Goal: Task Accomplishment & Management: Manage account settings

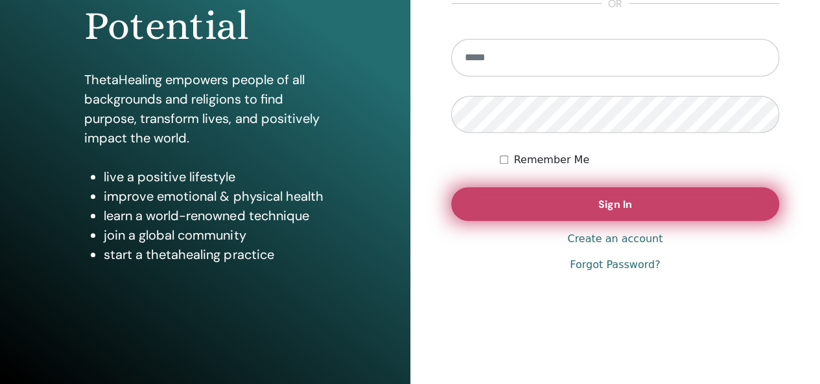
scroll to position [236, 0]
type input "**********"
click at [604, 209] on span "Sign In" at bounding box center [615, 204] width 34 height 14
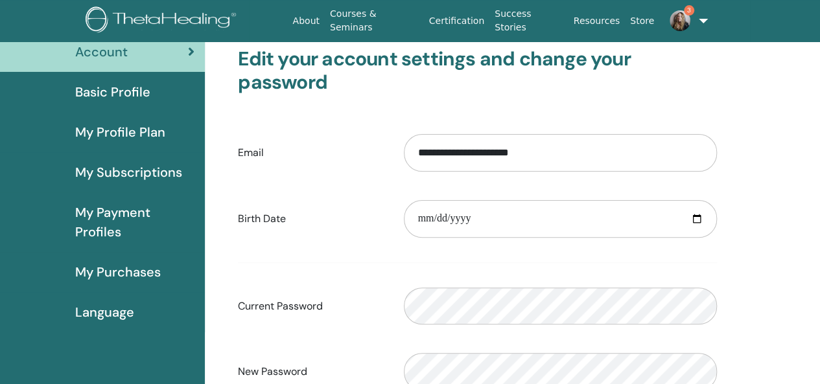
scroll to position [86, 0]
click at [97, 211] on span "My Payment Profiles" at bounding box center [134, 221] width 119 height 39
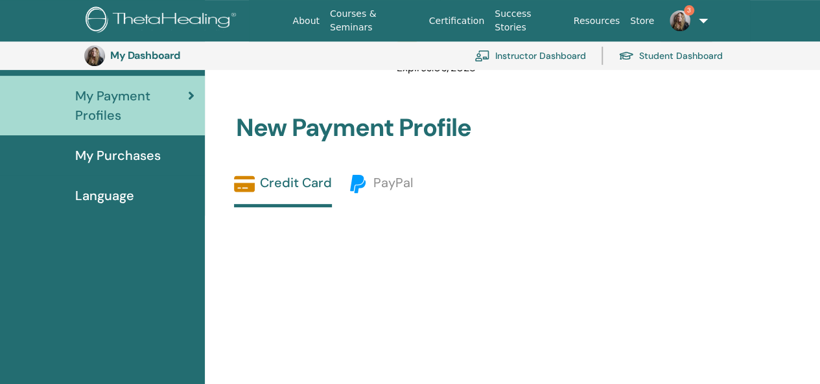
scroll to position [113, 0]
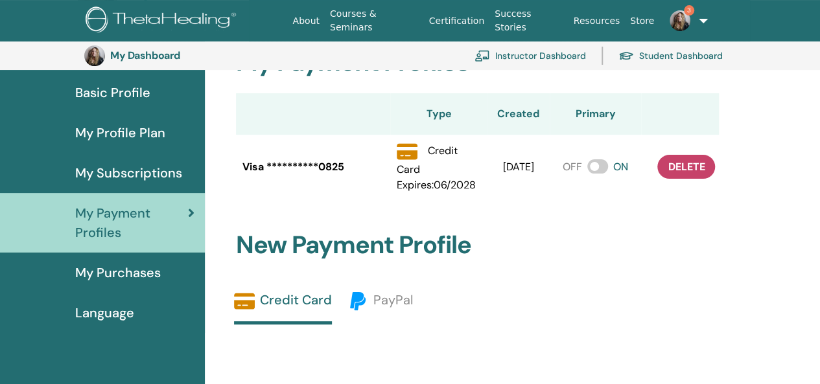
click at [140, 138] on span "My Profile Plan" at bounding box center [120, 132] width 90 height 19
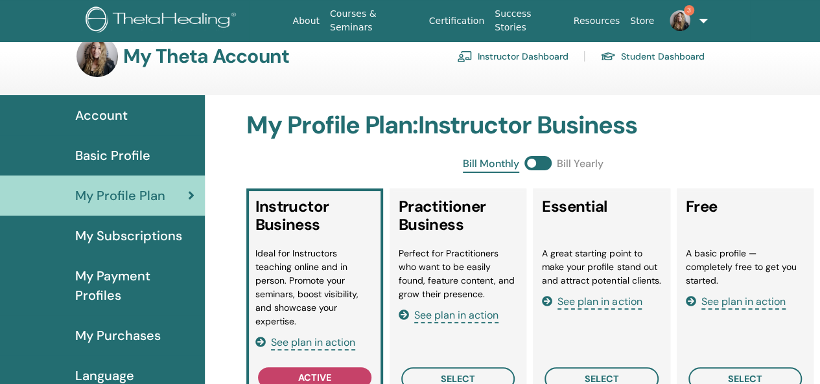
scroll to position [21, 0]
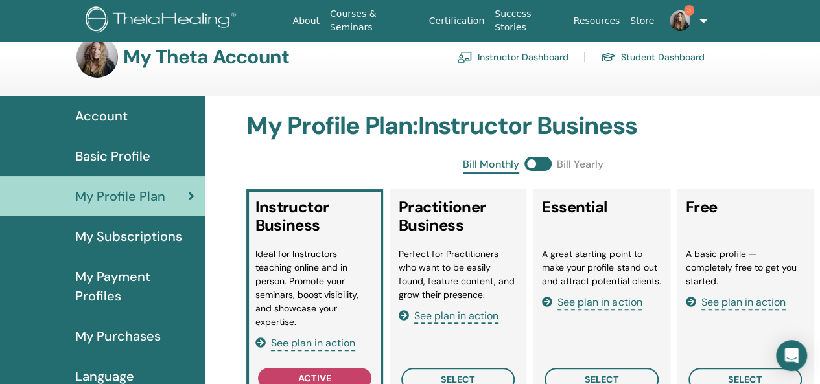
click at [119, 117] on span "Account" at bounding box center [101, 115] width 52 height 19
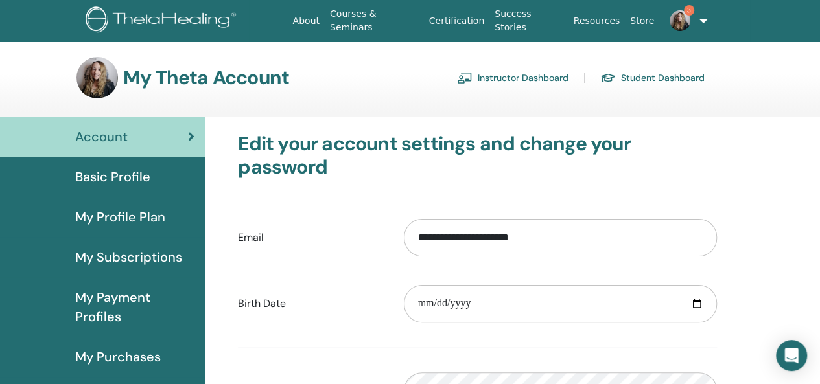
click at [525, 80] on link "Instructor Dashboard" at bounding box center [512, 77] width 111 height 21
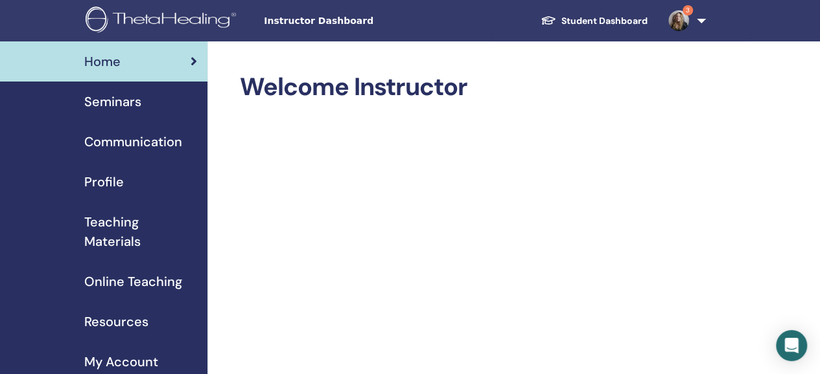
click at [99, 182] on span "Profile" at bounding box center [104, 181] width 40 height 19
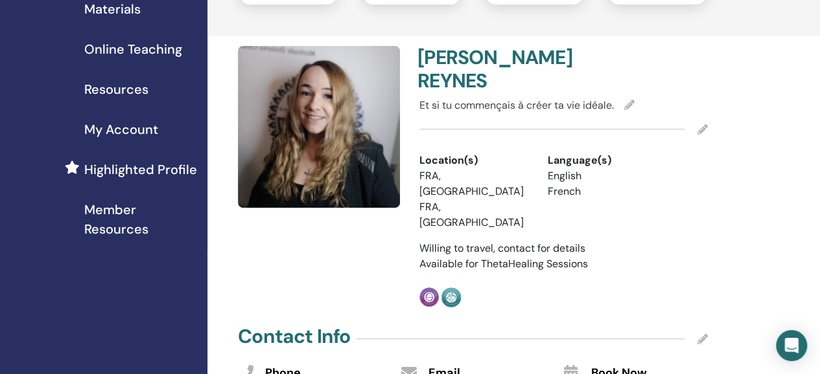
scroll to position [234, 0]
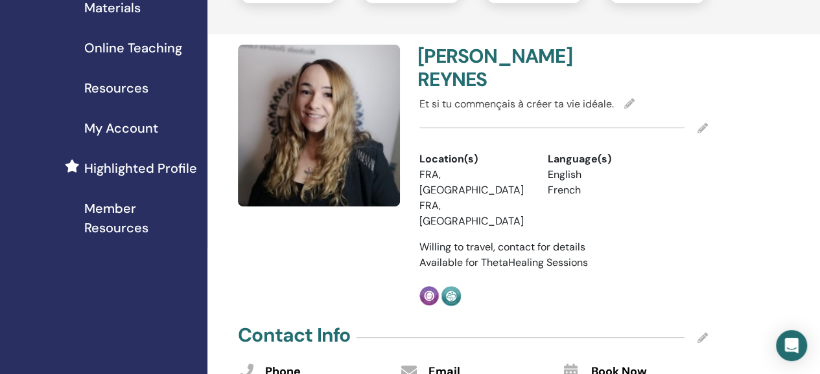
click at [698, 129] on icon at bounding box center [702, 128] width 10 height 10
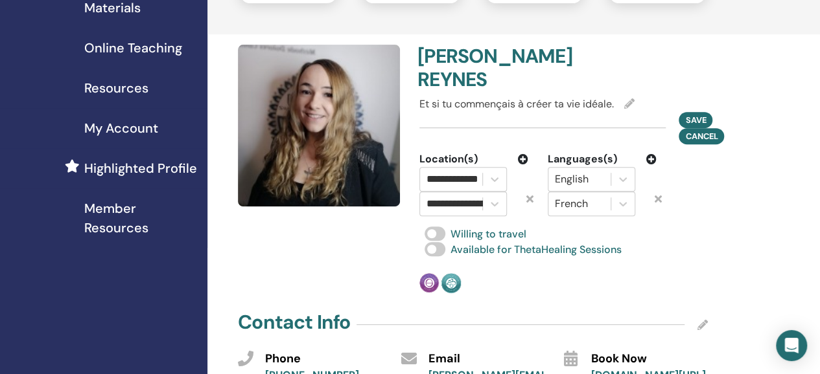
click at [292, 239] on div at bounding box center [320, 169] width 181 height 249
click at [627, 104] on icon at bounding box center [629, 103] width 10 height 10
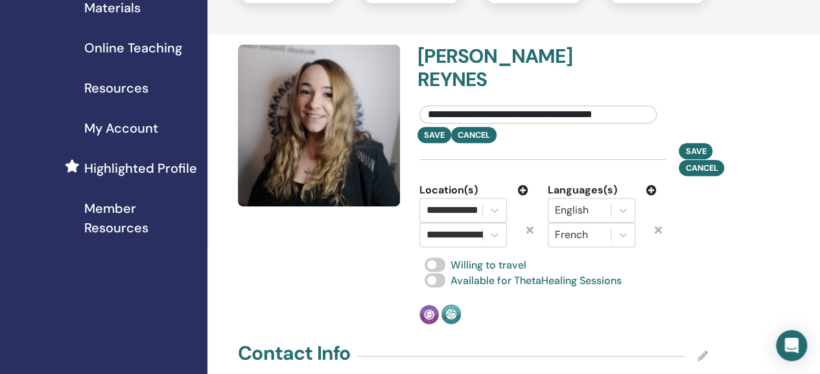
click at [301, 244] on div at bounding box center [320, 185] width 181 height 281
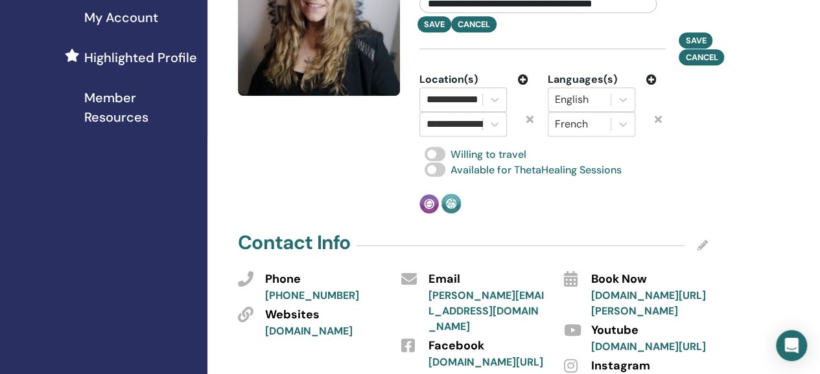
scroll to position [362, 0]
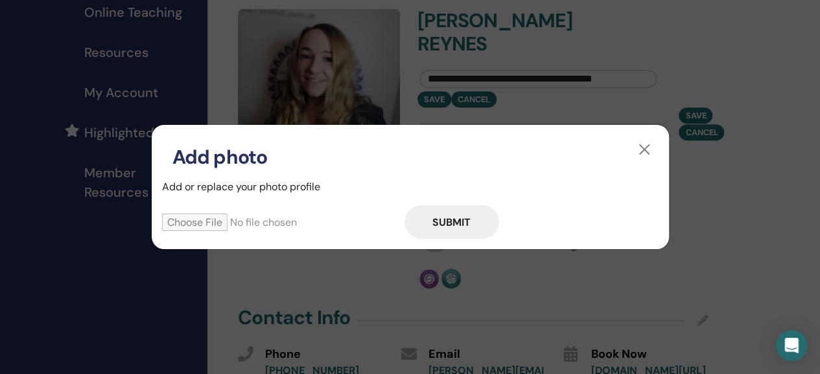
scroll to position [268, 0]
click at [210, 225] on input "file" at bounding box center [283, 222] width 242 height 17
click at [216, 219] on input "file" at bounding box center [283, 222] width 242 height 17
type input "**********"
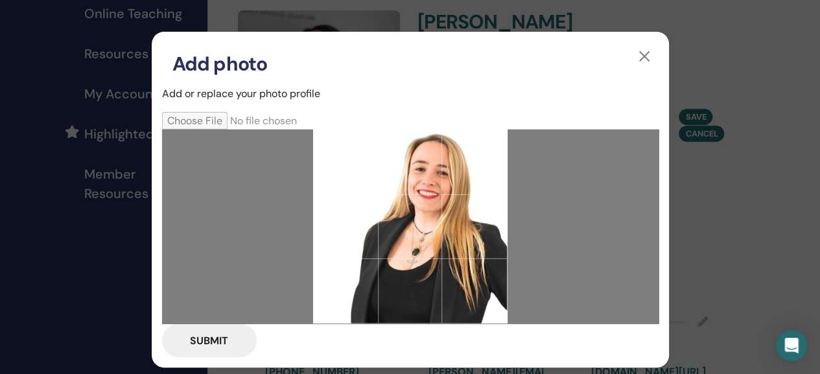
drag, startPoint x: 490, startPoint y: 243, endPoint x: 384, endPoint y: 235, distance: 106.6
click at [384, 235] on div at bounding box center [410, 227] width 194 height 194
click at [215, 343] on button "Submit" at bounding box center [209, 341] width 95 height 34
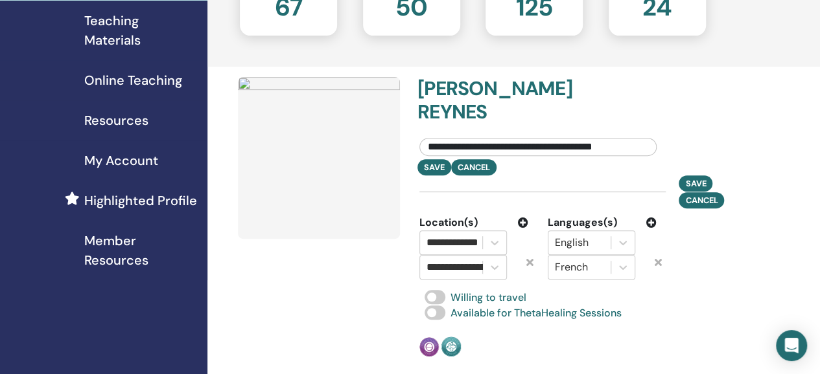
scroll to position [196, 0]
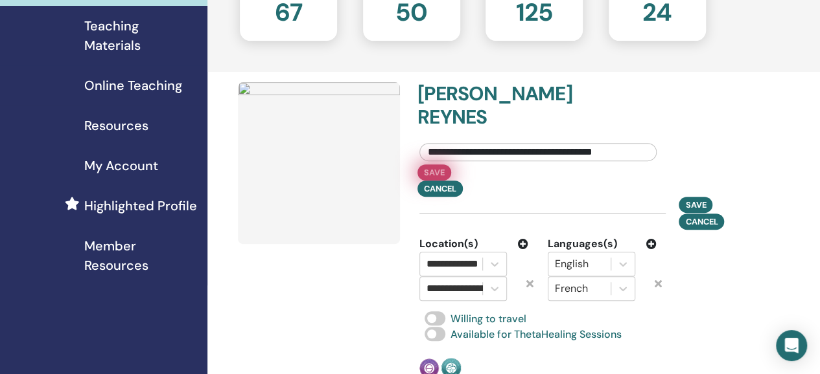
click at [432, 172] on button "Save" at bounding box center [434, 173] width 34 height 16
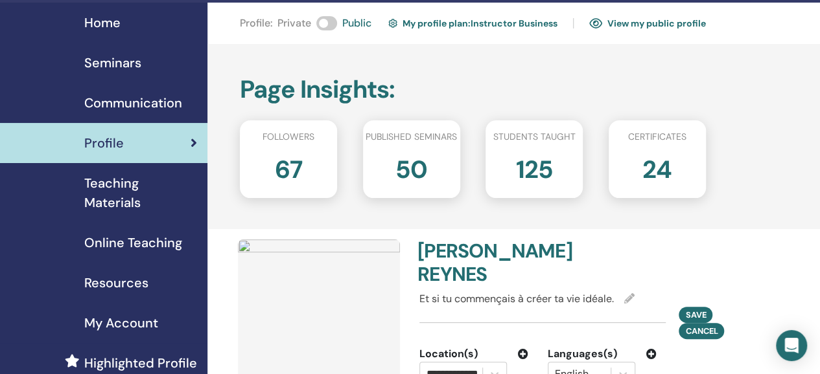
scroll to position [0, 0]
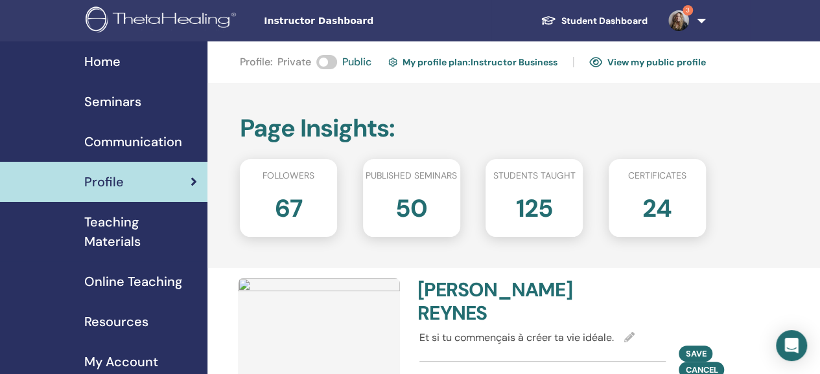
click at [680, 23] on img at bounding box center [678, 20] width 21 height 21
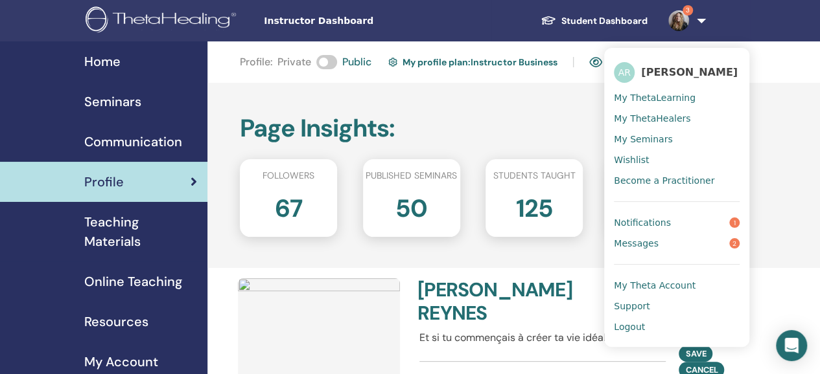
click at [657, 69] on span "[PERSON_NAME]" at bounding box center [689, 72] width 97 height 14
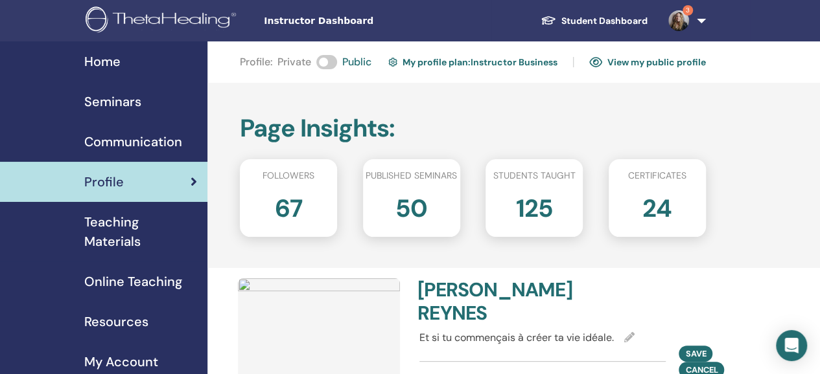
click at [680, 17] on img at bounding box center [678, 20] width 21 height 21
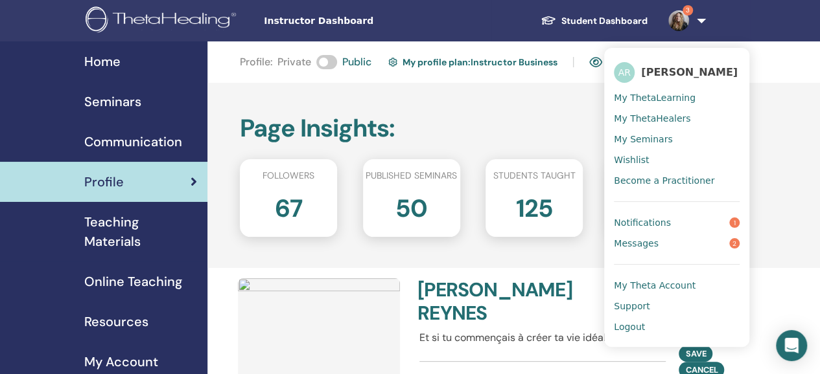
click at [643, 67] on span "[PERSON_NAME]" at bounding box center [689, 72] width 97 height 14
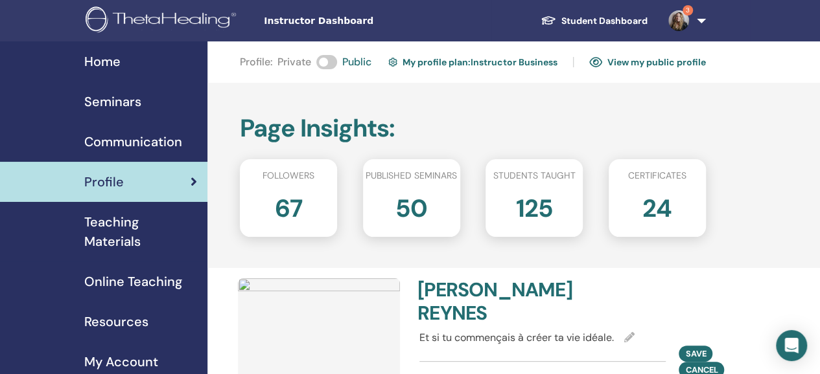
click at [680, 21] on img at bounding box center [678, 20] width 21 height 21
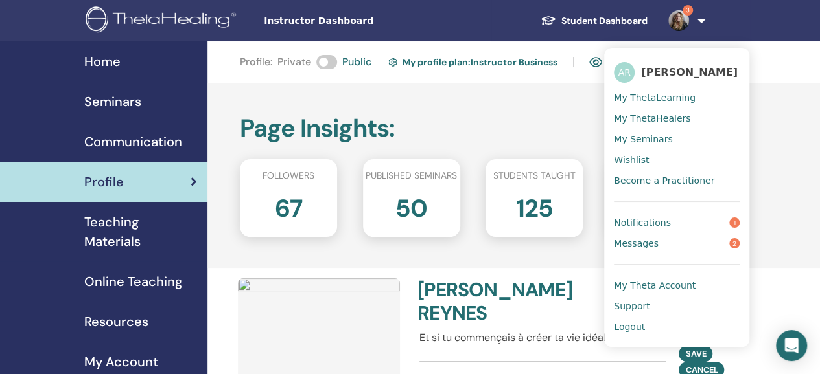
click at [627, 73] on span "AR" at bounding box center [624, 72] width 21 height 21
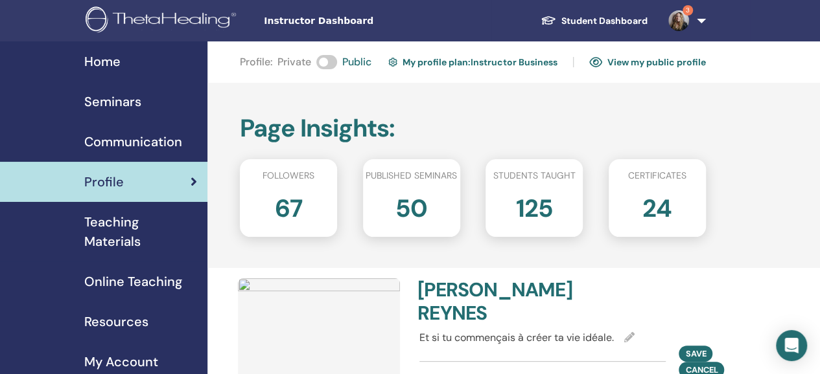
click at [700, 14] on link "3" at bounding box center [684, 20] width 53 height 41
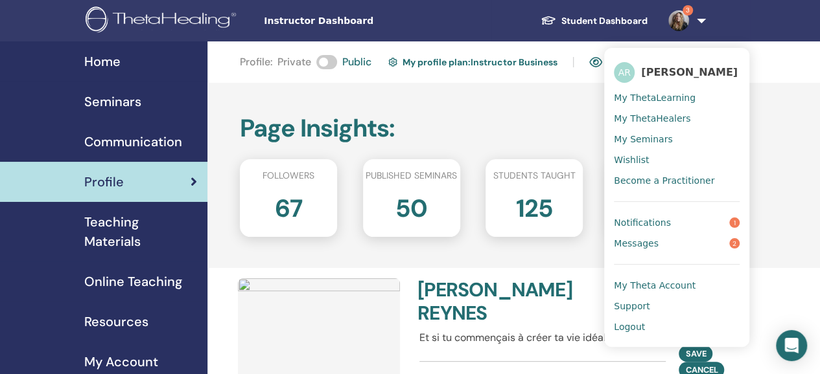
click at [641, 286] on span "My Theta Account" at bounding box center [655, 286] width 82 height 12
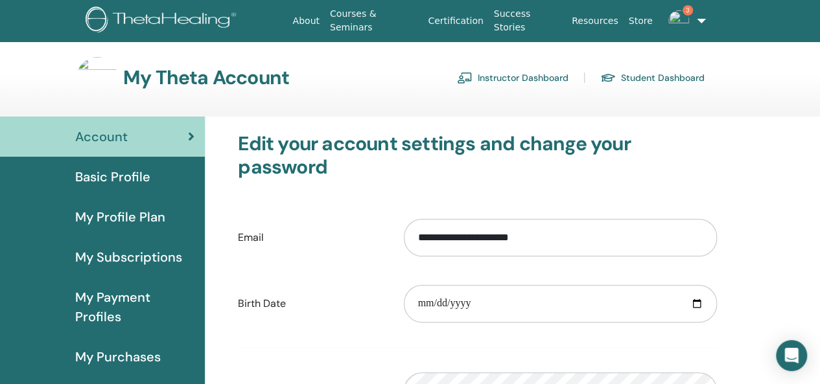
click at [505, 81] on link "Instructor Dashboard" at bounding box center [512, 77] width 111 height 21
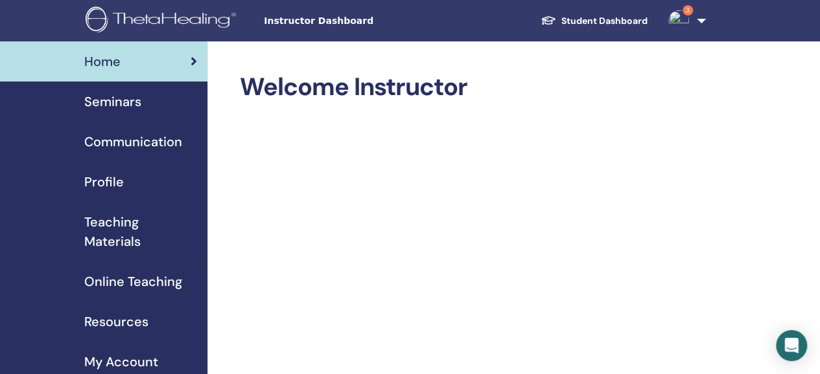
click at [106, 181] on span "Profile" at bounding box center [104, 181] width 40 height 19
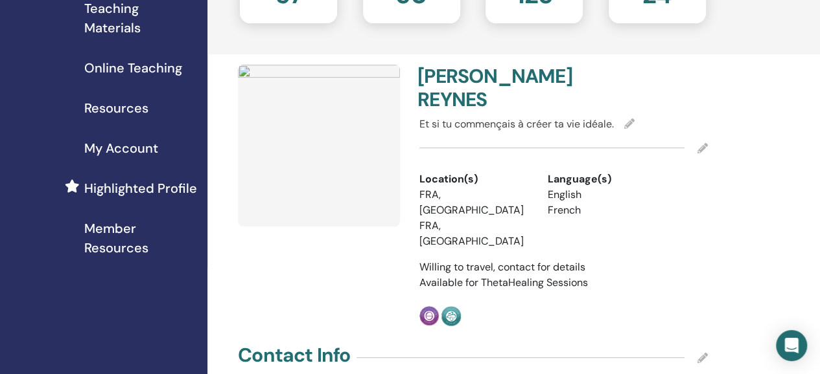
scroll to position [214, 0]
click at [352, 170] on img at bounding box center [319, 145] width 162 height 162
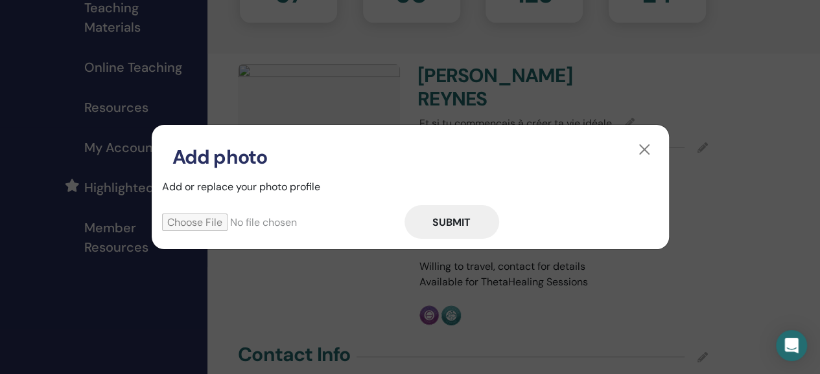
click at [221, 222] on input "file" at bounding box center [283, 222] width 242 height 17
type input "**********"
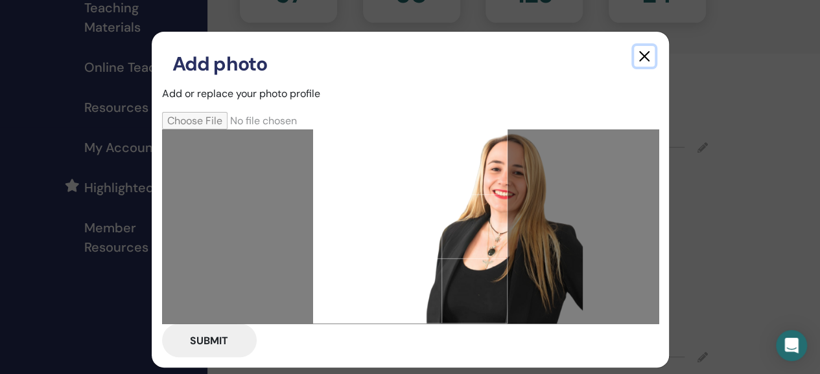
click at [639, 58] on button "button" at bounding box center [644, 56] width 21 height 21
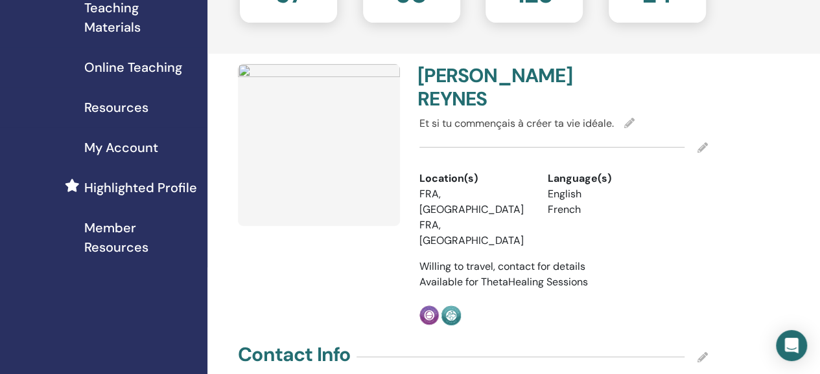
click at [318, 171] on img at bounding box center [319, 145] width 162 height 162
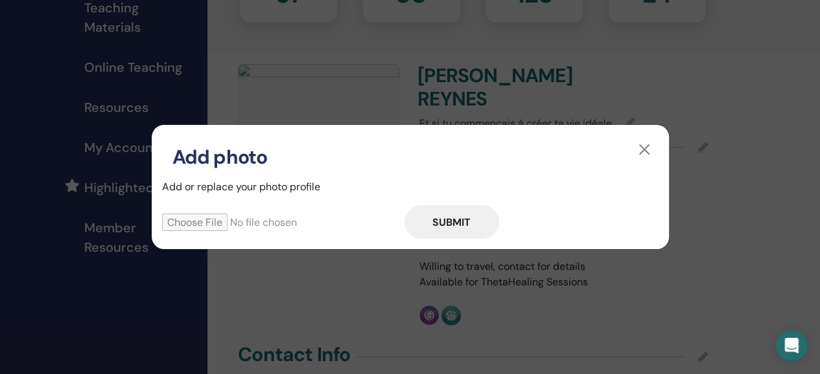
click at [217, 222] on input "file" at bounding box center [283, 222] width 242 height 17
type input "**********"
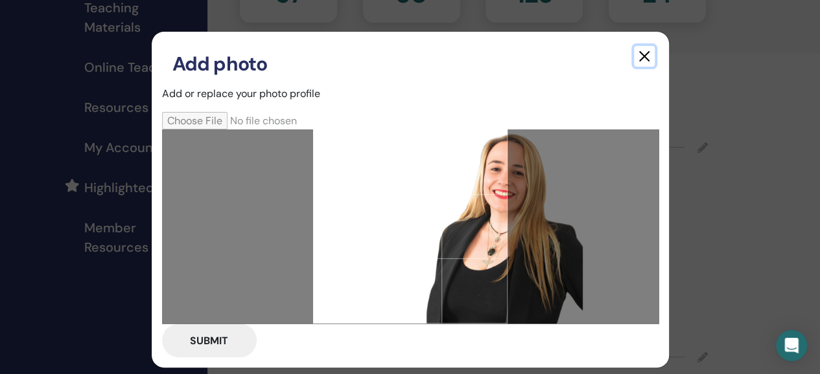
click at [640, 56] on button "button" at bounding box center [644, 56] width 21 height 21
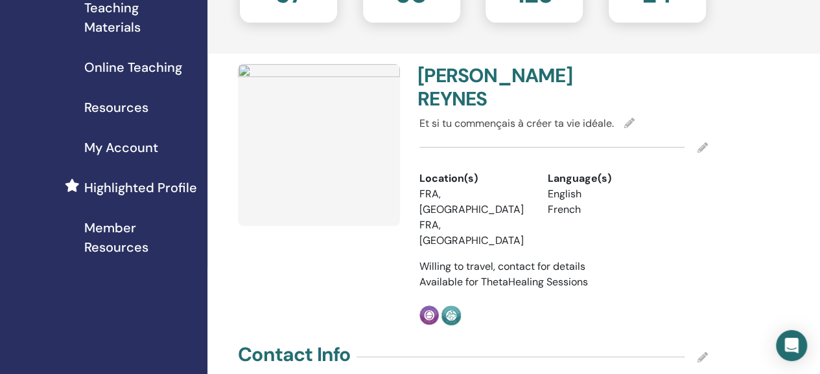
click at [319, 174] on img at bounding box center [319, 145] width 162 height 162
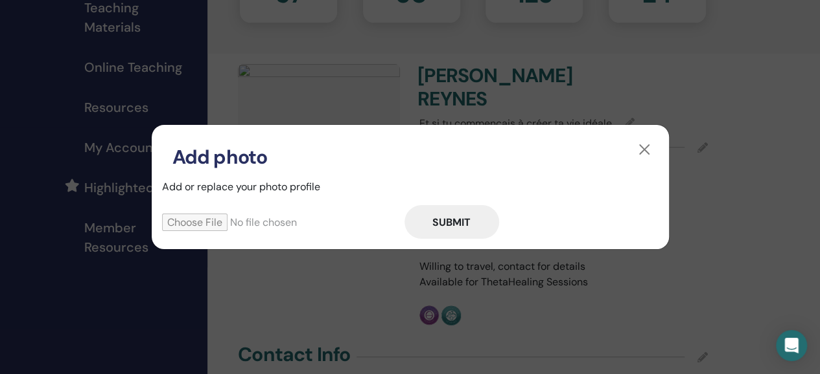
click at [222, 225] on input "file" at bounding box center [283, 222] width 242 height 17
type input "**********"
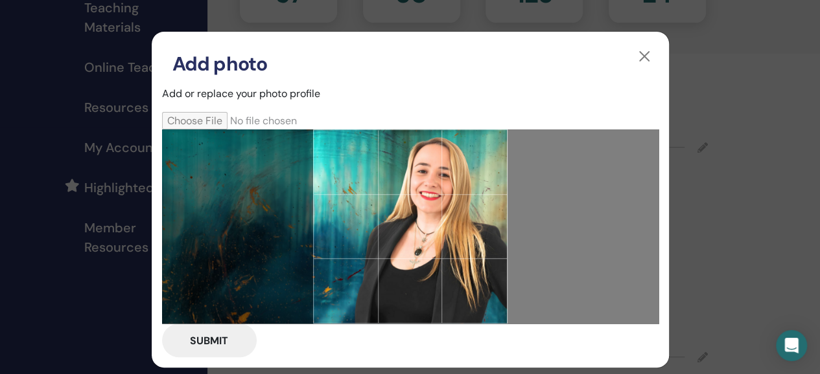
drag, startPoint x: 460, startPoint y: 218, endPoint x: 384, endPoint y: 213, distance: 76.7
click at [384, 213] on div at bounding box center [410, 227] width 194 height 194
click at [207, 339] on button "Submit" at bounding box center [209, 341] width 95 height 34
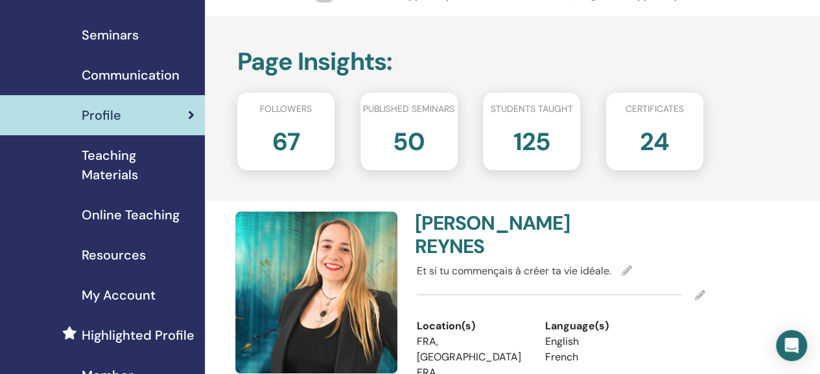
scroll to position [0, 3]
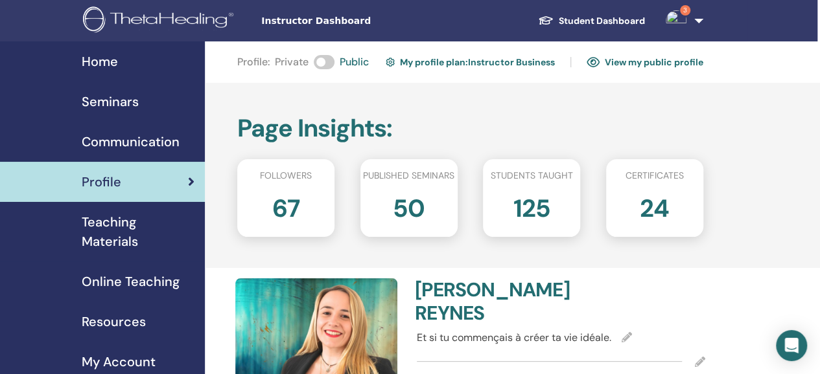
click at [573, 19] on link "Student Dashboard" at bounding box center [591, 21] width 128 height 24
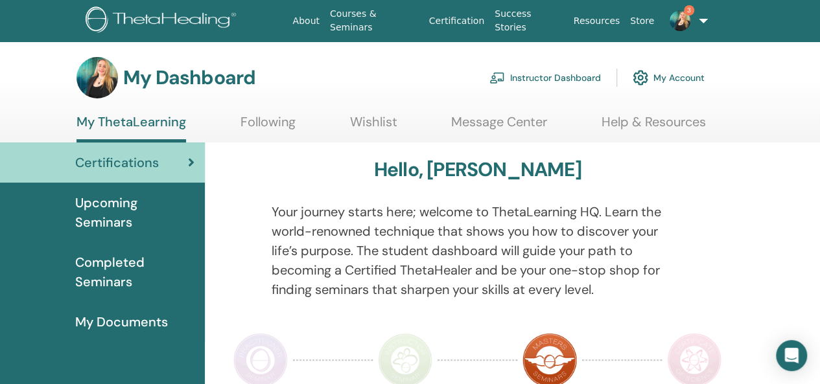
click at [412, 23] on link "Courses & Seminars" at bounding box center [374, 21] width 99 height 38
